Goal: Task Accomplishment & Management: Manage account settings

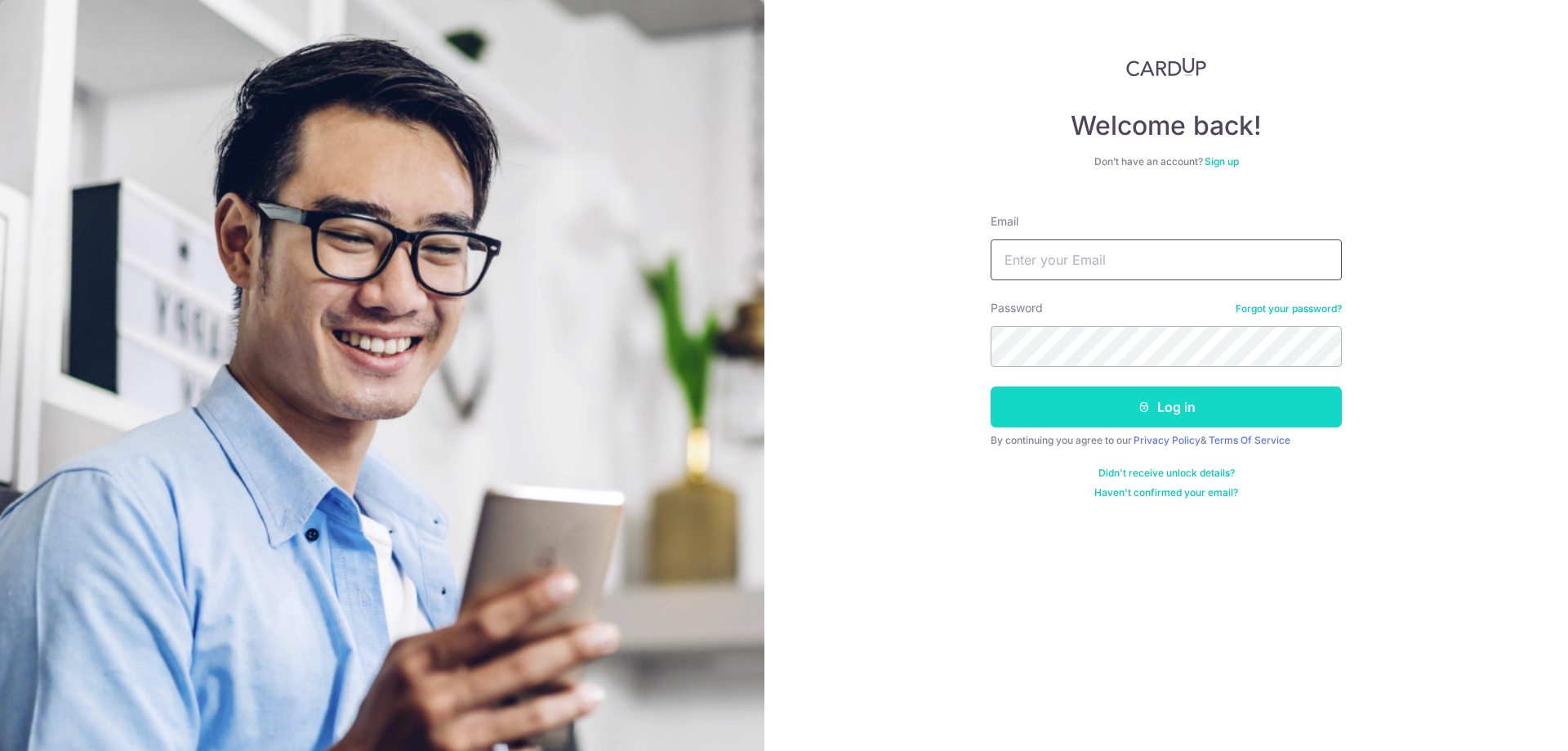
type input "[EMAIL_ADDRESS][DOMAIN_NAME]"
click at [1097, 409] on button "Log in" at bounding box center [1166, 407] width 351 height 41
